Goal: Task Accomplishment & Management: Use online tool/utility

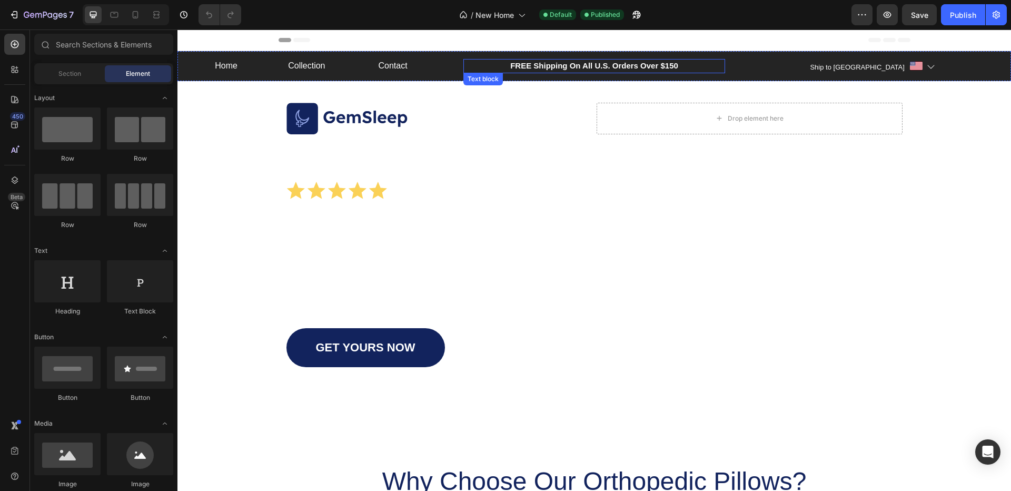
click at [600, 71] on p "FREE Shipping On All U.S. Orders Over $150" at bounding box center [594, 66] width 260 height 12
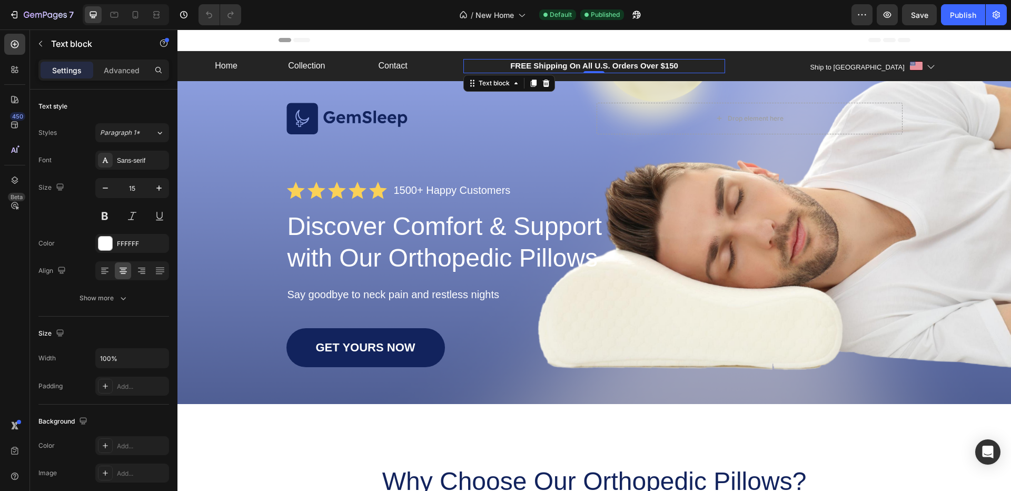
click at [600, 66] on p "FREE Shipping On All U.S. Orders Over $150" at bounding box center [594, 66] width 260 height 12
click at [604, 66] on p "FREE Shipping On All U.S. Orders Over $150" at bounding box center [594, 66] width 260 height 12
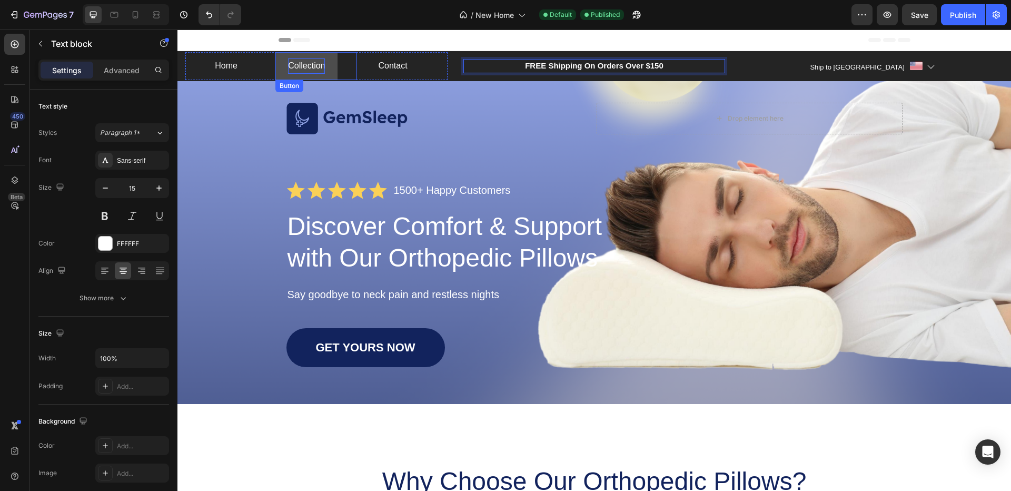
click at [306, 67] on p "Collection" at bounding box center [306, 65] width 37 height 15
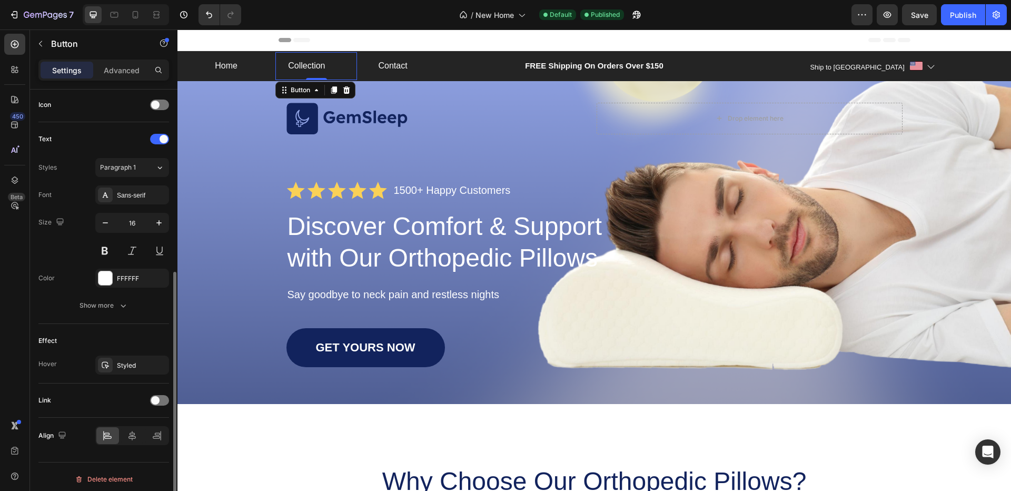
scroll to position [324, 0]
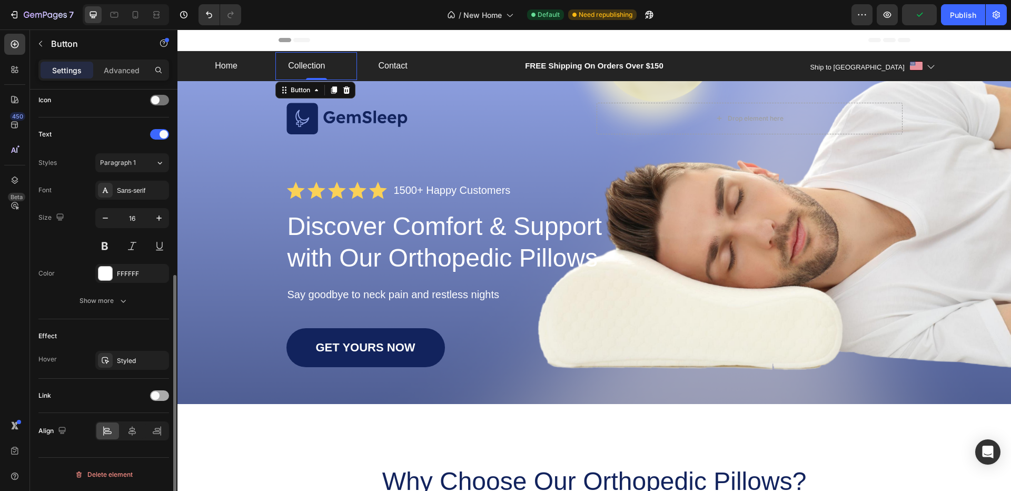
click at [158, 395] on span at bounding box center [155, 395] width 8 height 8
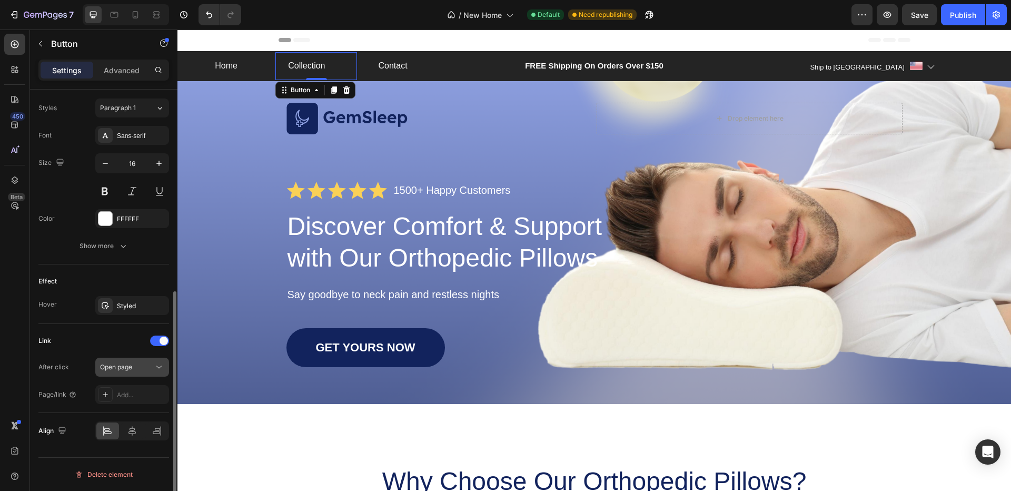
click at [135, 366] on div "Open page" at bounding box center [127, 366] width 54 height 9
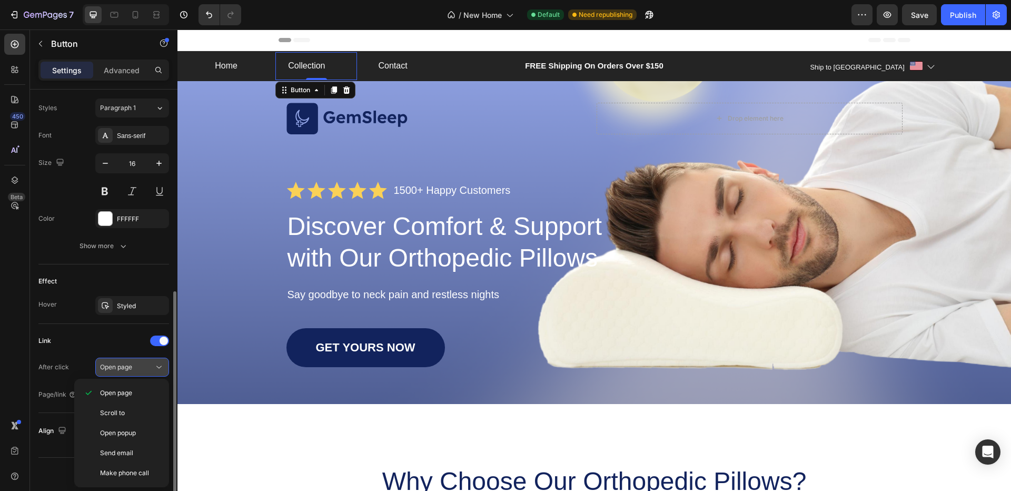
click at [135, 366] on div "Open page" at bounding box center [127, 366] width 54 height 9
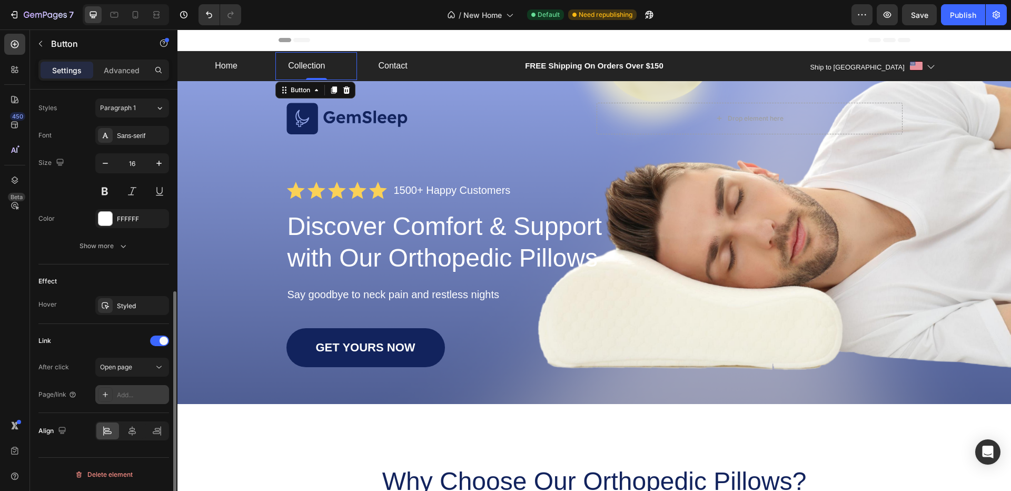
click at [132, 392] on div "Add..." at bounding box center [141, 394] width 49 height 9
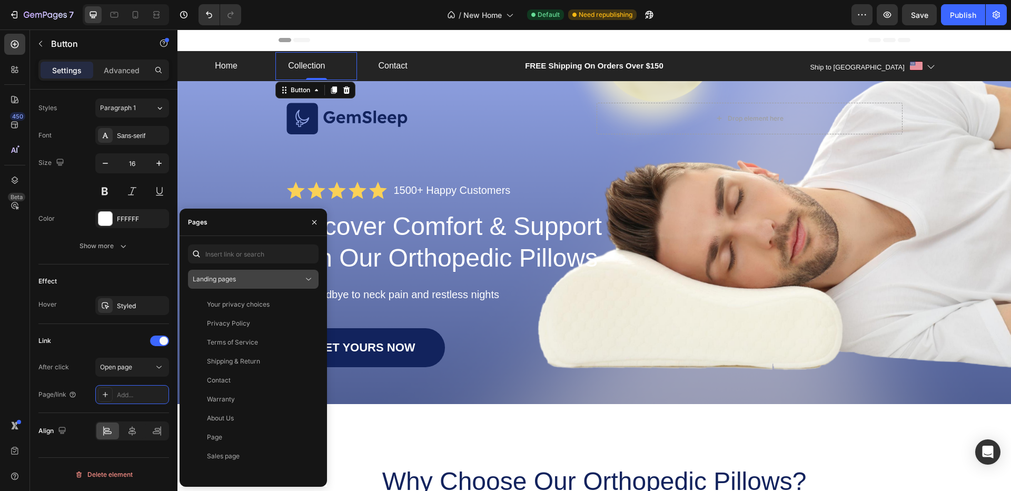
click at [258, 281] on div "Landing pages" at bounding box center [248, 278] width 111 height 9
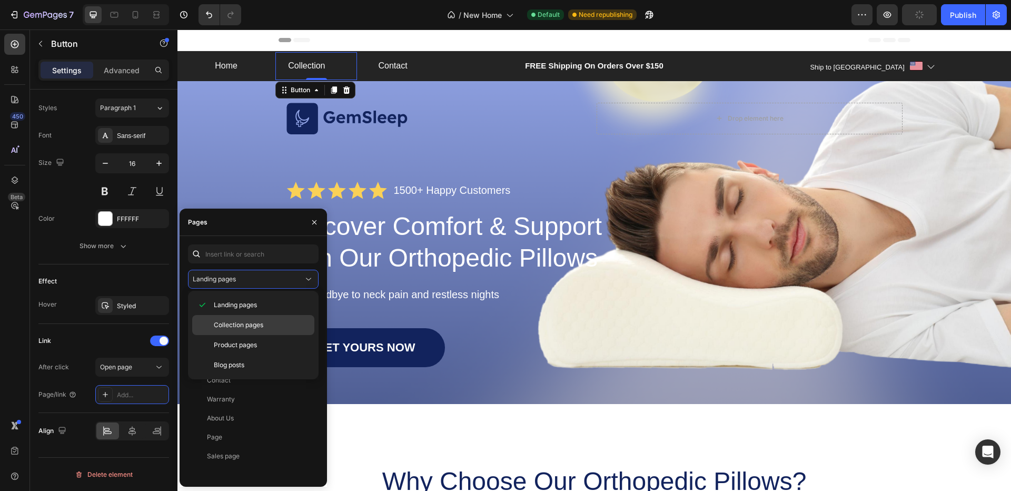
click at [256, 325] on span "Collection pages" at bounding box center [238, 324] width 49 height 9
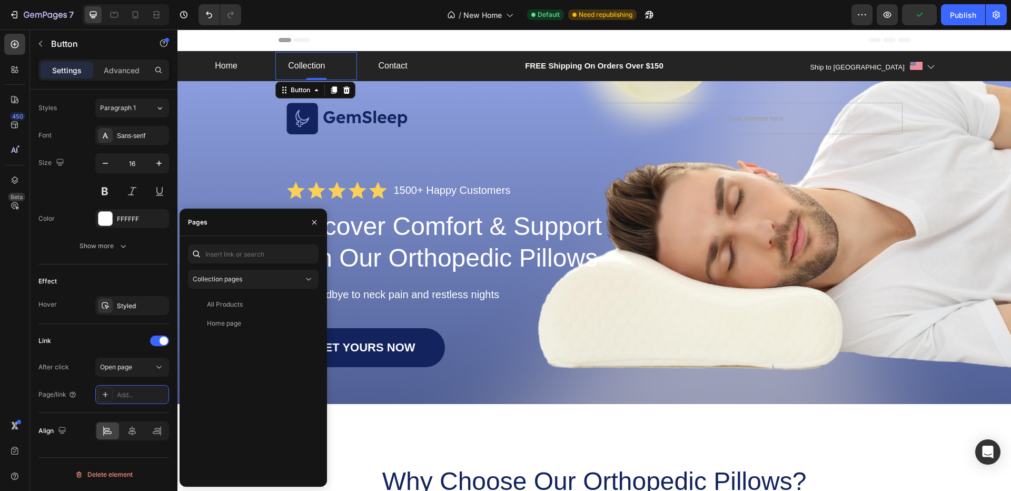
click at [256, 325] on div "Home page" at bounding box center [251, 322] width 118 height 9
click at [123, 334] on div "Link" at bounding box center [103, 340] width 131 height 17
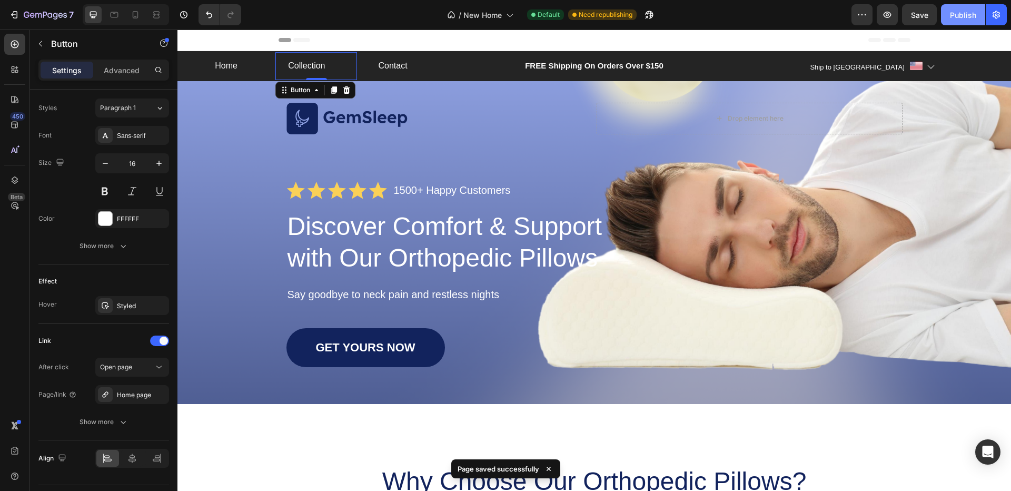
click at [950, 16] on div "Publish" at bounding box center [963, 14] width 26 height 11
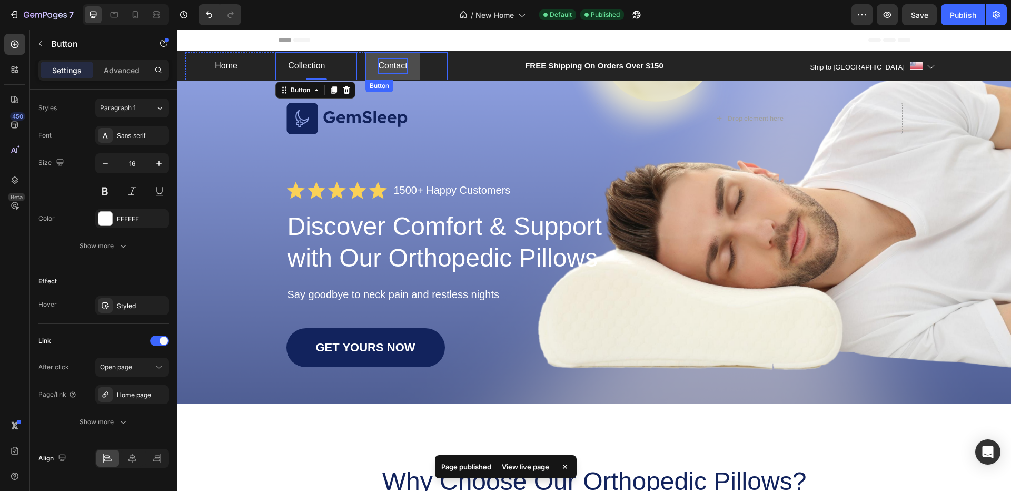
scroll to position [324, 0]
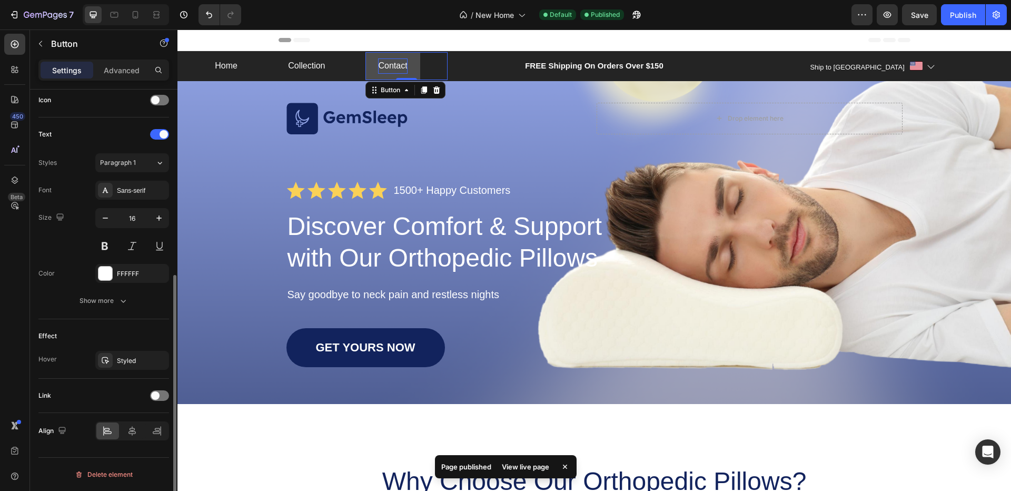
click at [385, 64] on p "Contact" at bounding box center [392, 65] width 29 height 15
click at [160, 394] on div at bounding box center [159, 395] width 19 height 11
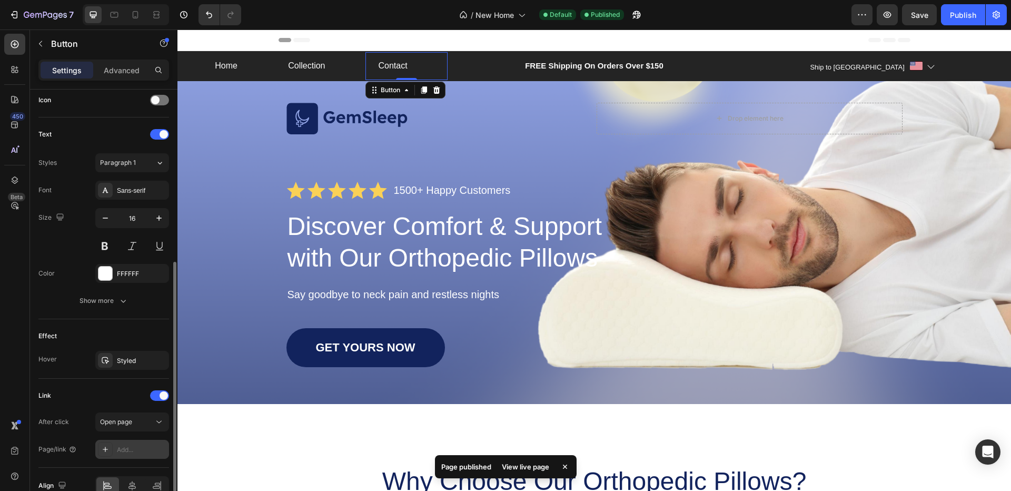
click at [140, 448] on div "Add..." at bounding box center [141, 449] width 49 height 9
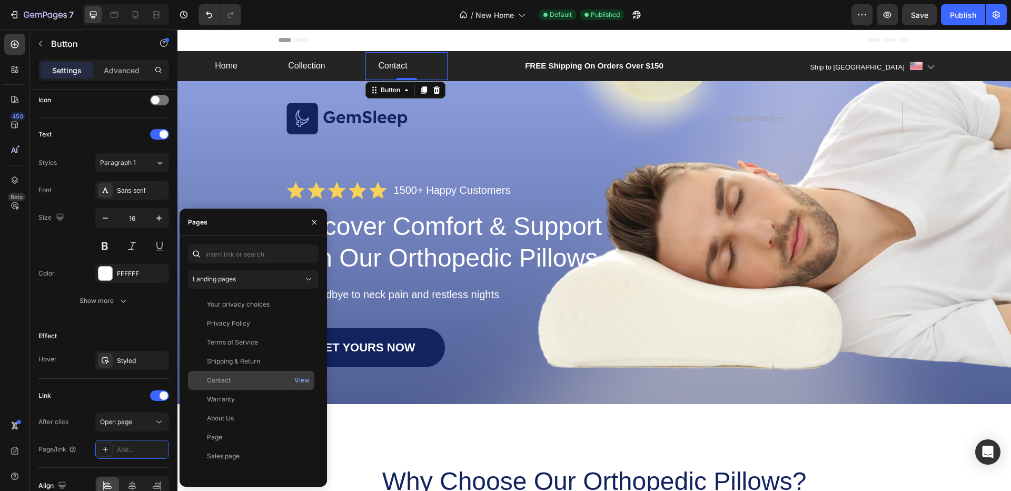
click at [260, 377] on div "Contact" at bounding box center [251, 379] width 118 height 9
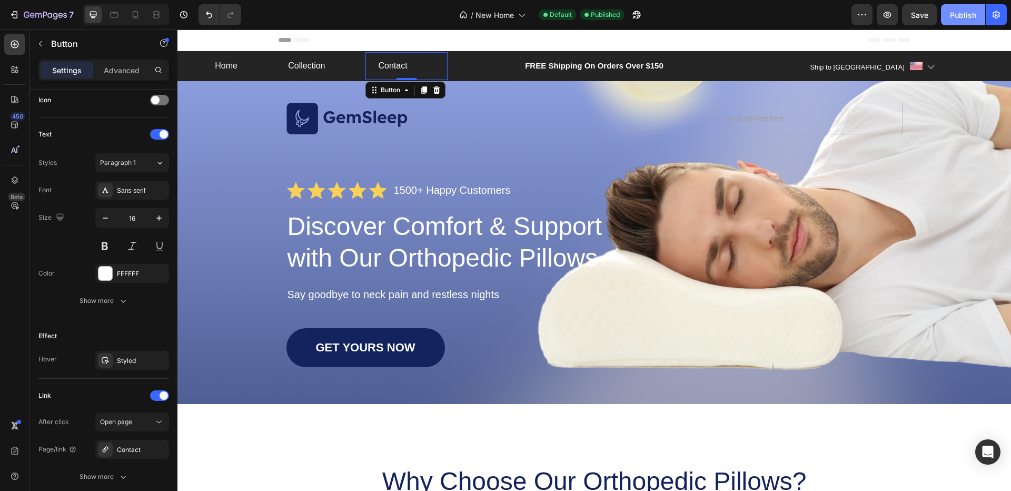
click at [954, 15] on div "Publish" at bounding box center [963, 14] width 26 height 11
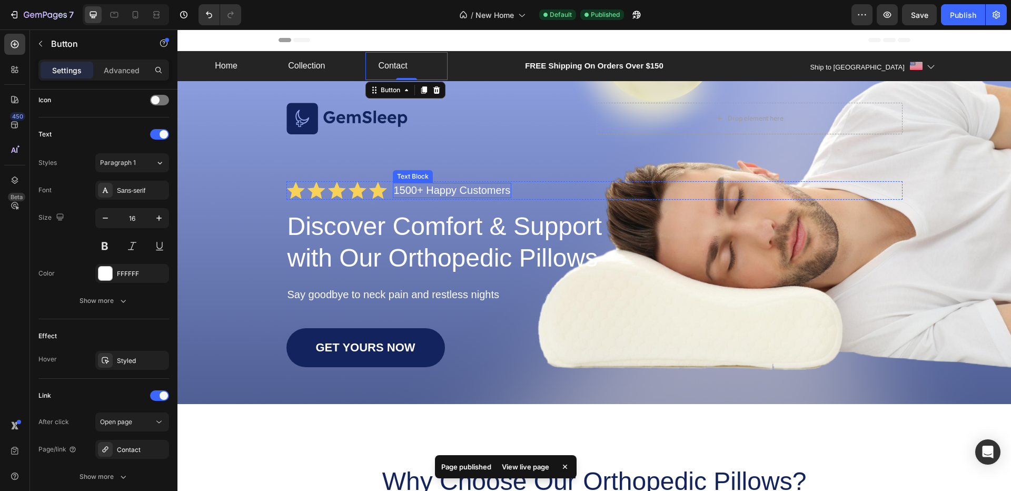
scroll to position [0, 0]
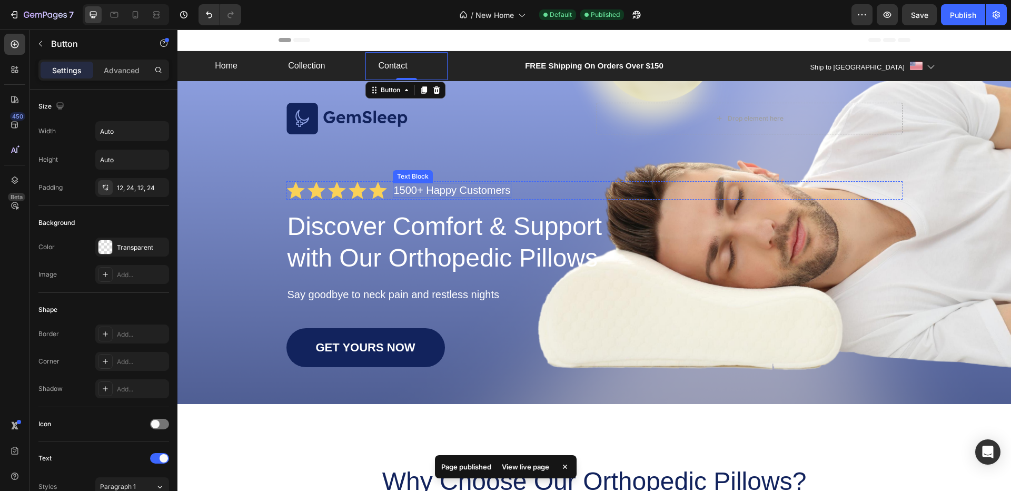
click at [409, 188] on p "1500+ Happy Customers" at bounding box center [452, 190] width 117 height 13
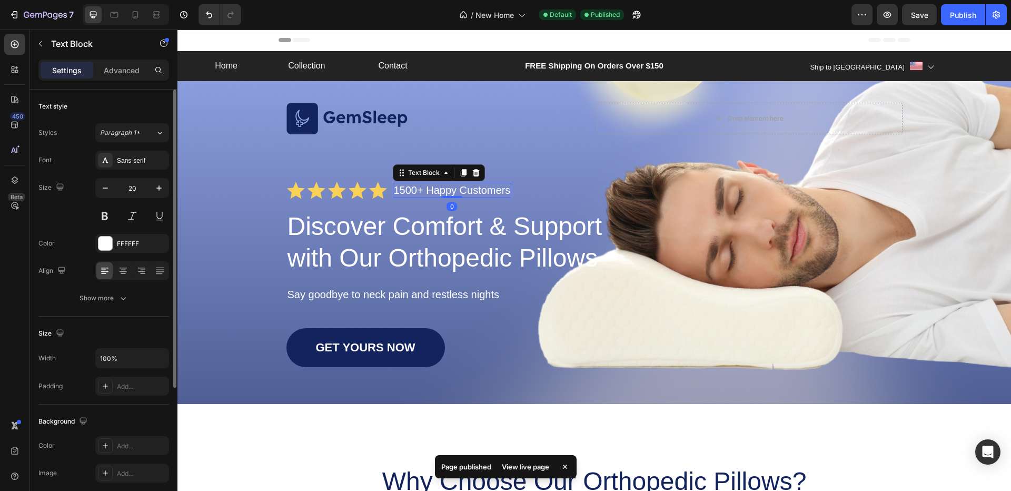
click at [402, 191] on p "1500+ Happy Customers" at bounding box center [452, 190] width 117 height 13
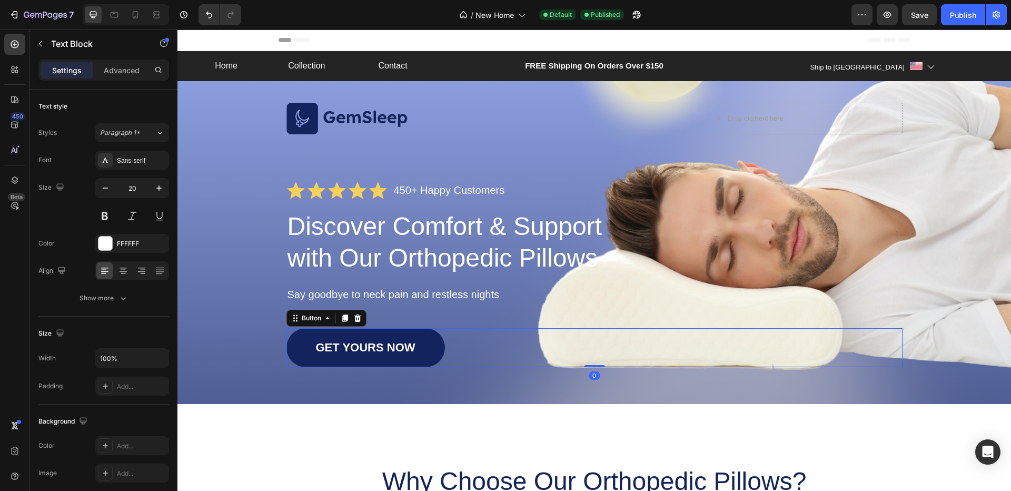
click at [426, 340] on link "GET YOURS NOW" at bounding box center [365, 347] width 158 height 39
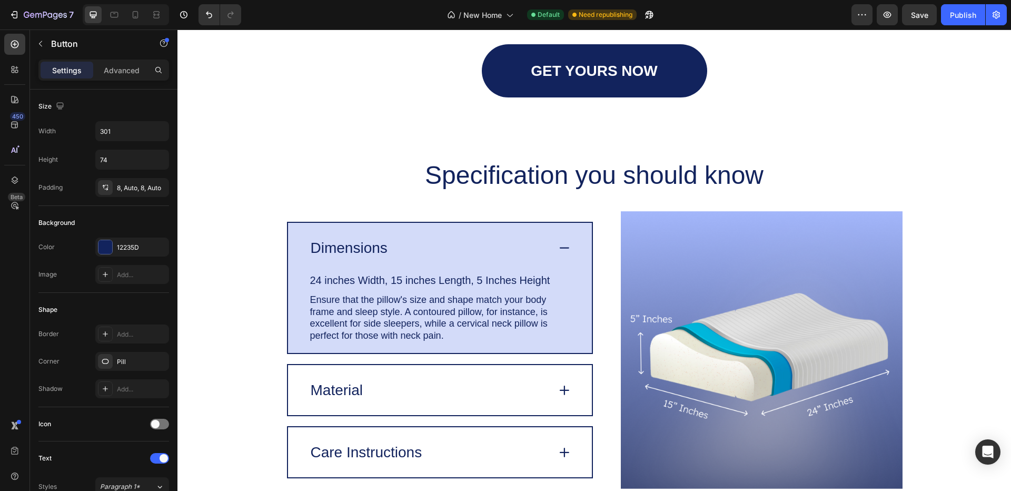
scroll to position [2120, 0]
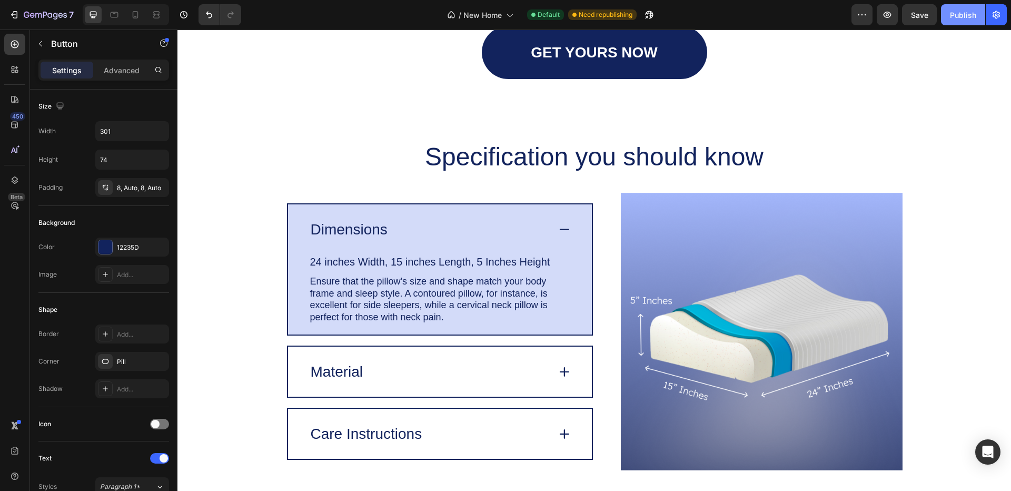
click at [960, 16] on div "Publish" at bounding box center [963, 14] width 26 height 11
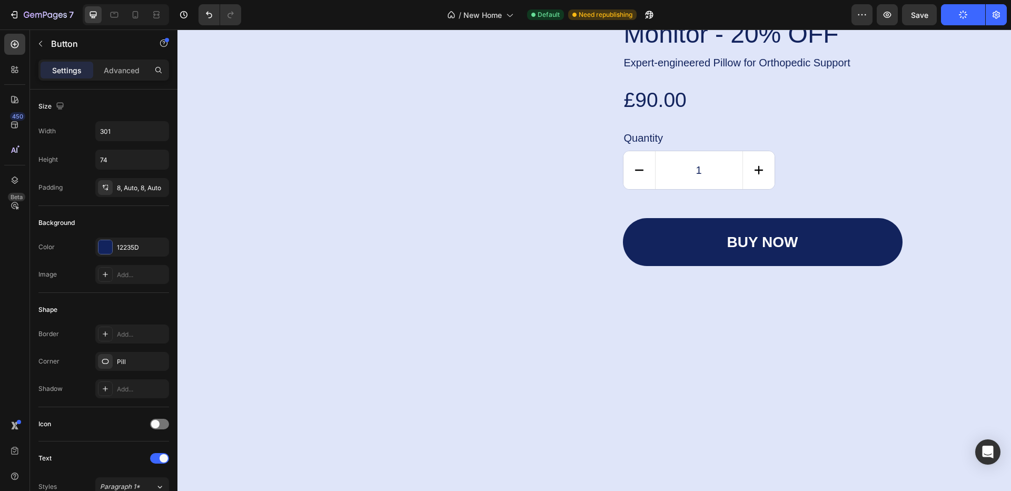
scroll to position [2779, 0]
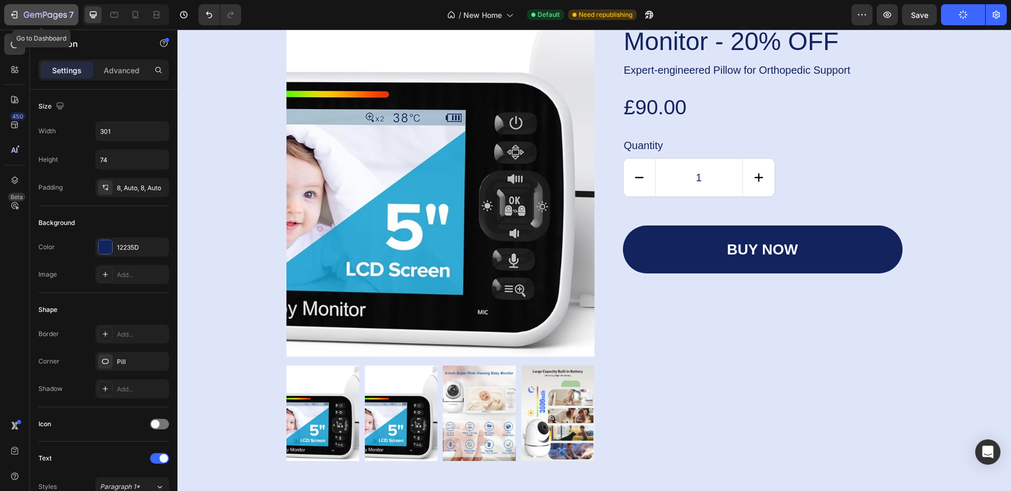
click at [59, 11] on icon "button" at bounding box center [45, 15] width 43 height 9
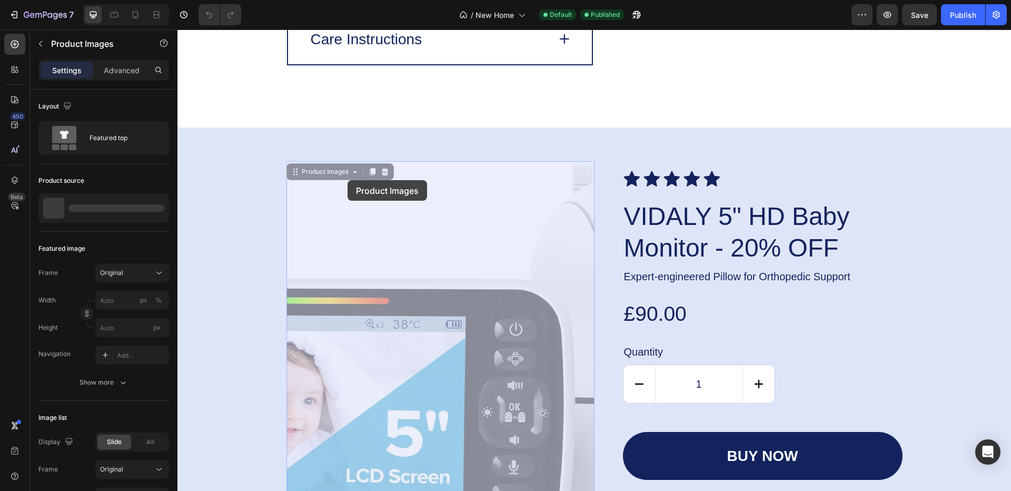
scroll to position [2541, 0]
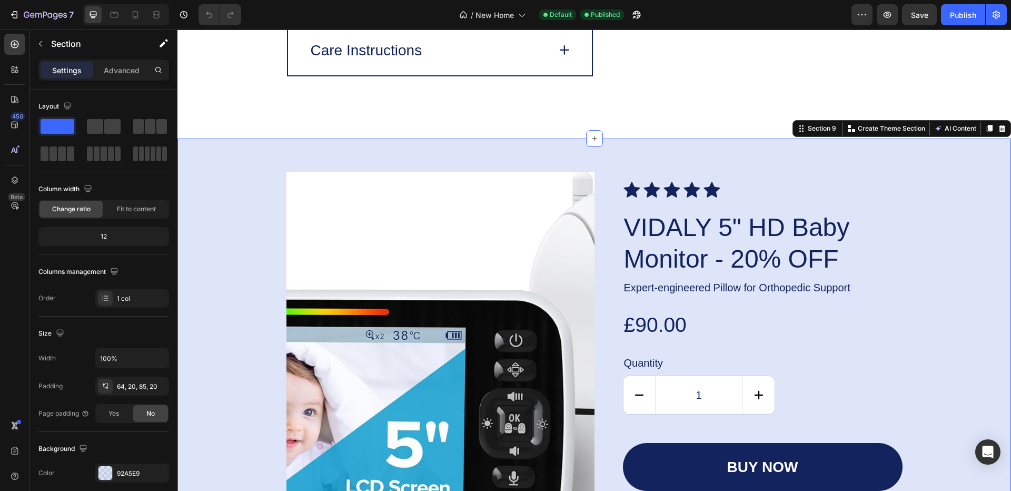
click at [249, 179] on div "Product Images Icon Icon Icon Icon Icon Icon List VIDALY 5" HD Baby Monitor - 2…" at bounding box center [593, 430] width 833 height 584
click at [998, 133] on icon at bounding box center [1002, 128] width 8 height 8
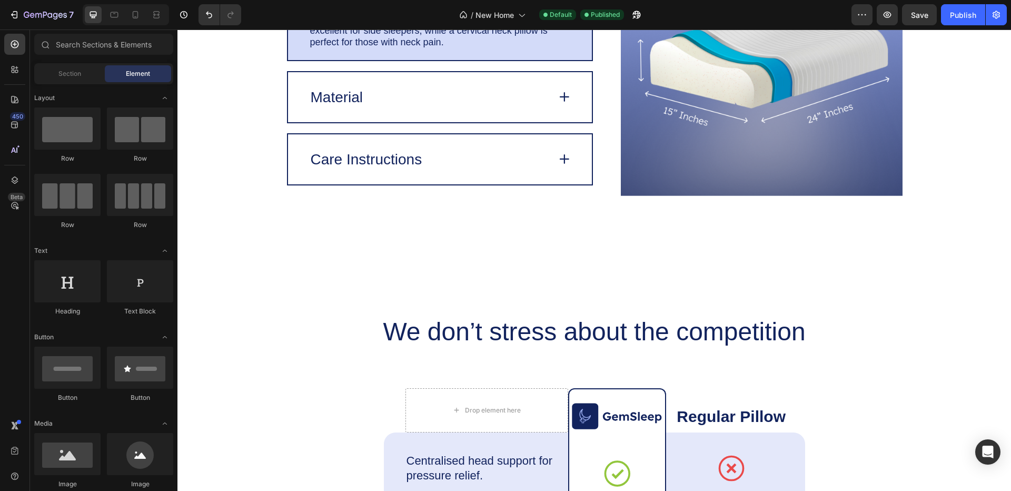
scroll to position [2413, 0]
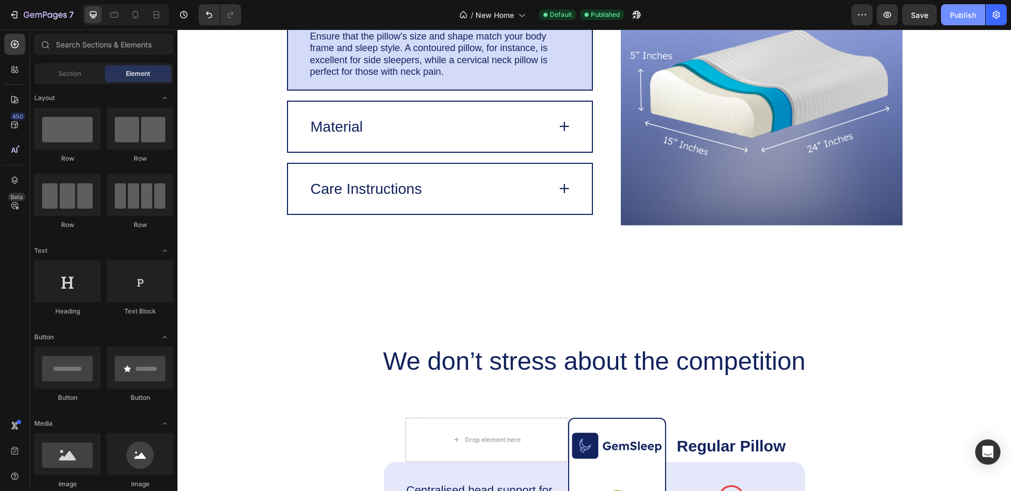
click at [961, 24] on button "Publish" at bounding box center [963, 14] width 44 height 21
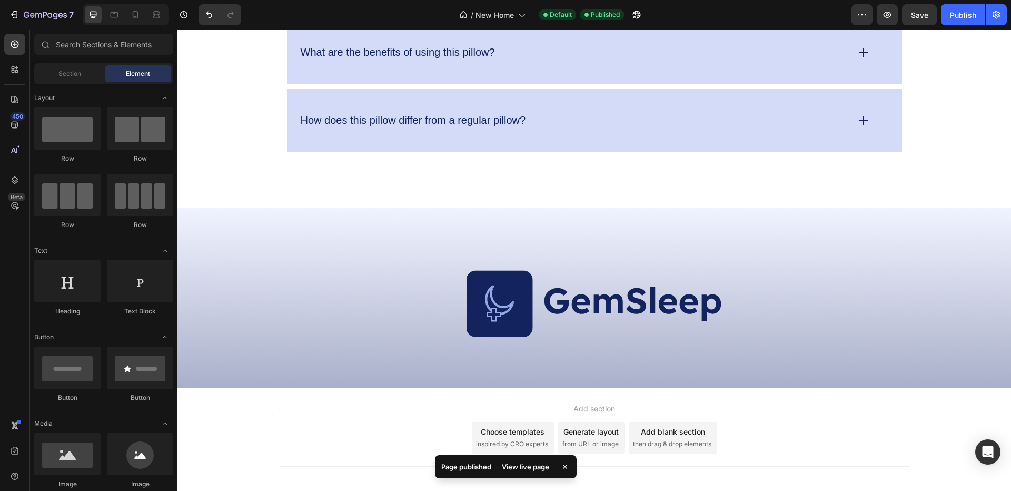
scroll to position [3599, 0]
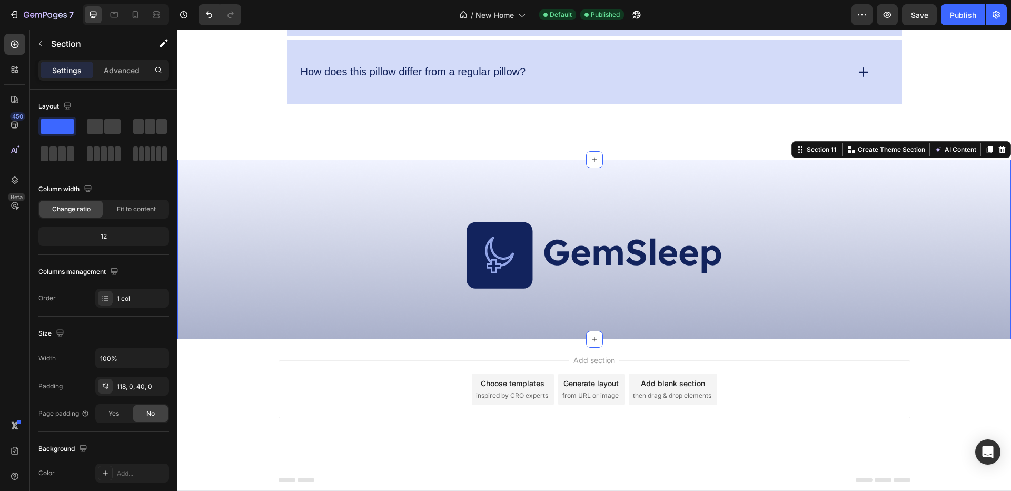
click at [659, 193] on div "Image Row Section 11 You can create reusable sections Create Theme Section AI C…" at bounding box center [593, 249] width 833 height 179
click at [999, 147] on icon at bounding box center [1002, 149] width 7 height 7
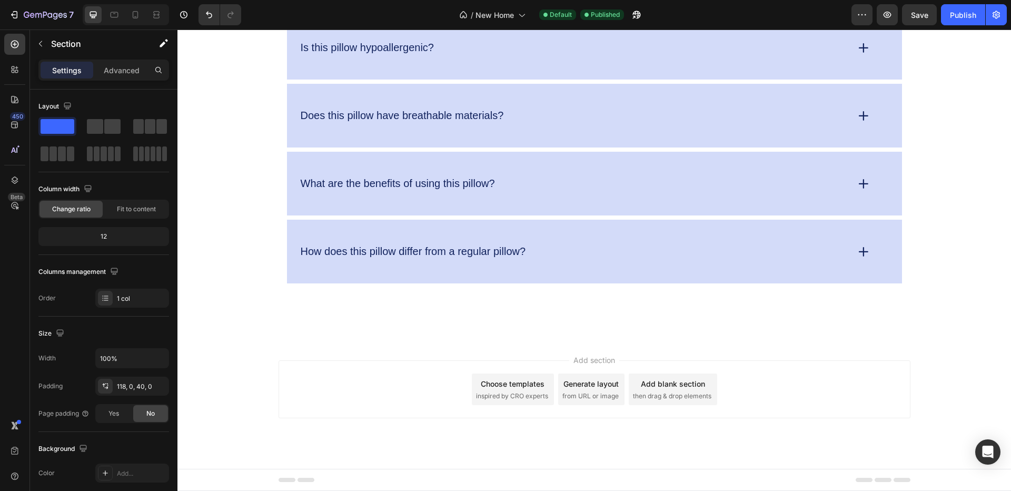
scroll to position [3420, 0]
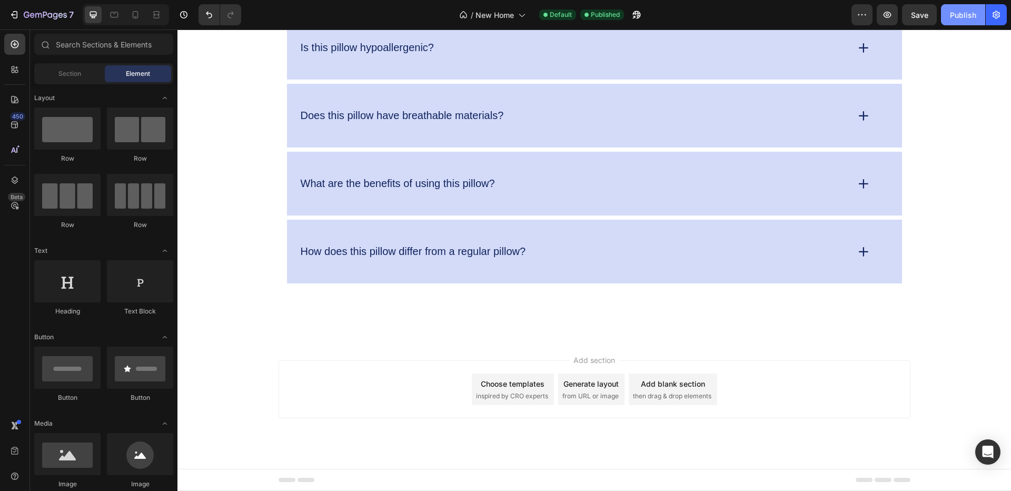
click at [970, 17] on div "Publish" at bounding box center [963, 14] width 26 height 11
click at [881, 19] on button "button" at bounding box center [887, 14] width 21 height 21
